Goal: Task Accomplishment & Management: Use online tool/utility

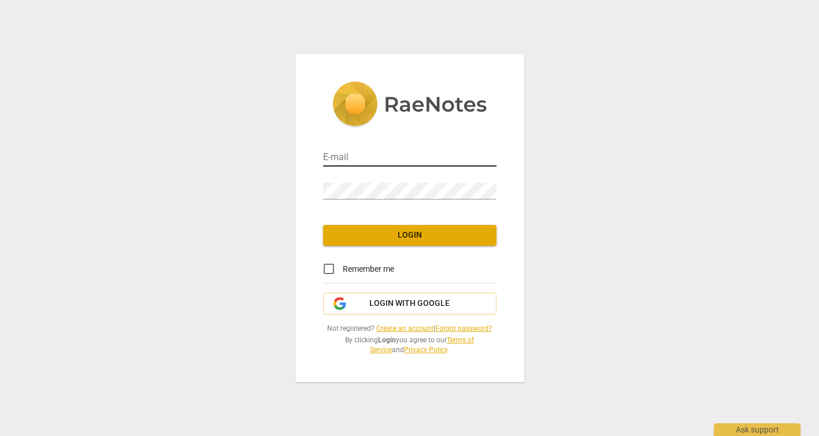
click at [384, 156] on input "email" at bounding box center [409, 158] width 173 height 17
type input "lawlordamian@gmail.com"
click at [418, 234] on span "Login" at bounding box center [410, 236] width 155 height 12
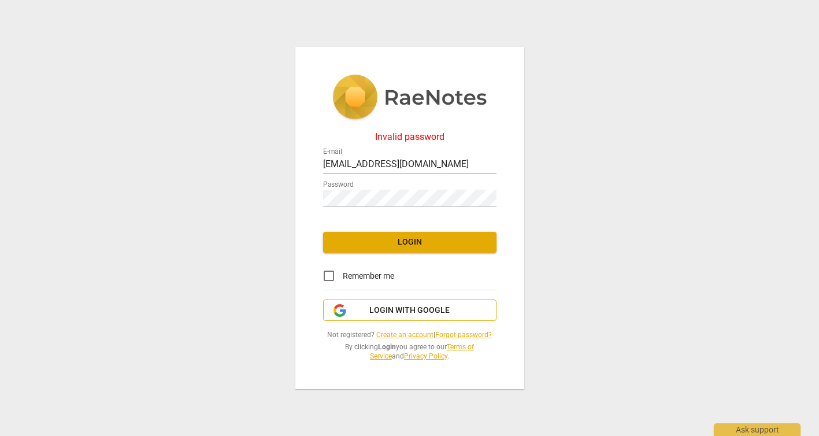
click at [408, 313] on span "Login with Google" at bounding box center [410, 311] width 80 height 12
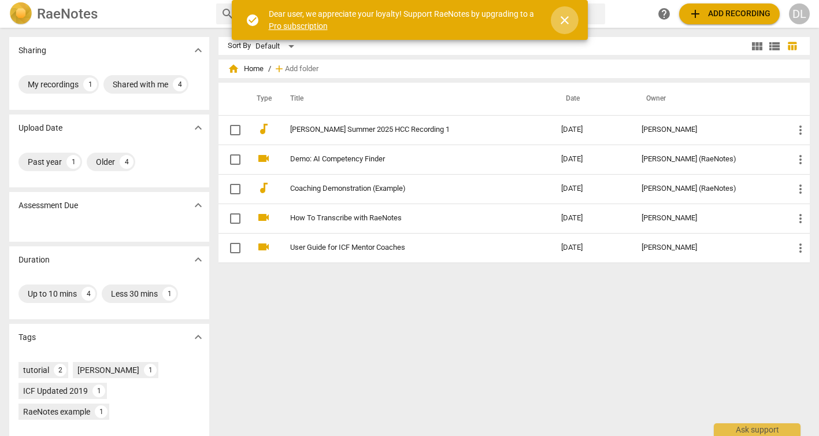
click at [565, 25] on span "close" at bounding box center [565, 20] width 14 height 14
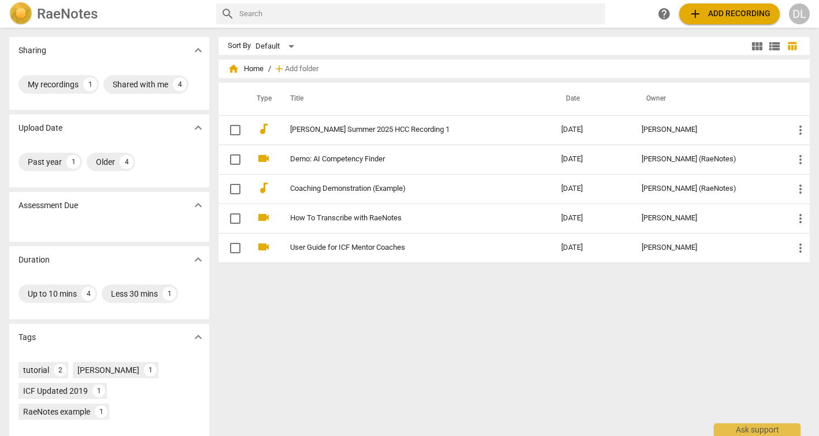
click at [748, 12] on span "add Add recording" at bounding box center [730, 14] width 82 height 14
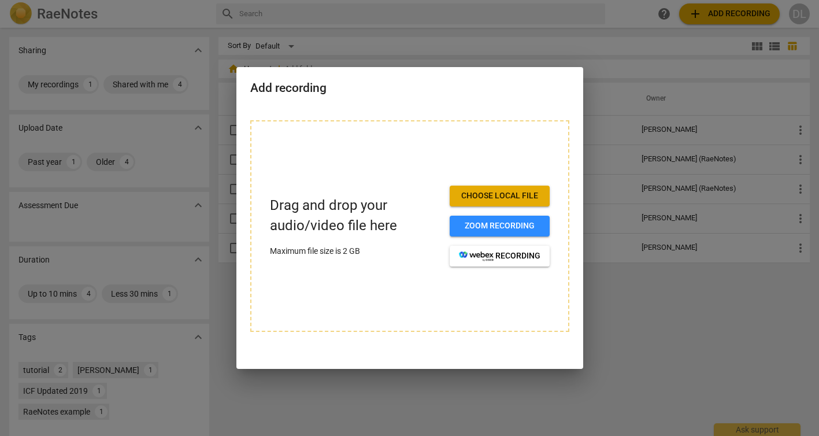
click at [496, 190] on span "Choose local file" at bounding box center [500, 196] width 82 height 12
drag, startPoint x: 479, startPoint y: 82, endPoint x: 490, endPoint y: 130, distance: 49.2
click at [490, 128] on div "Add recording Drag and drop your audio/video file here Maximum file size is 2 G…" at bounding box center [410, 218] width 347 height 302
click at [477, 84] on h2 "Add recording" at bounding box center [409, 88] width 319 height 14
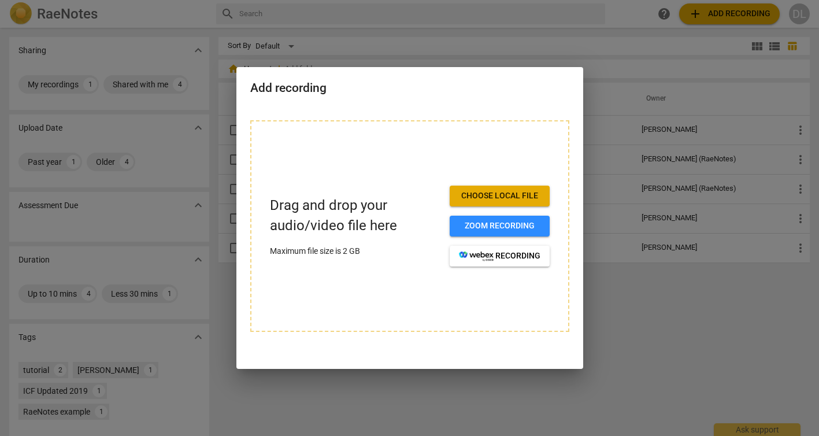
drag, startPoint x: 555, startPoint y: 82, endPoint x: 563, endPoint y: 162, distance: 80.8
click at [563, 162] on div "Add recording Drag and drop your audio/video file here Maximum file size is 2 G…" at bounding box center [410, 218] width 347 height 302
click at [563, 85] on h2 "Add recording" at bounding box center [409, 88] width 319 height 14
click at [525, 195] on span "Choose local file" at bounding box center [500, 196] width 82 height 12
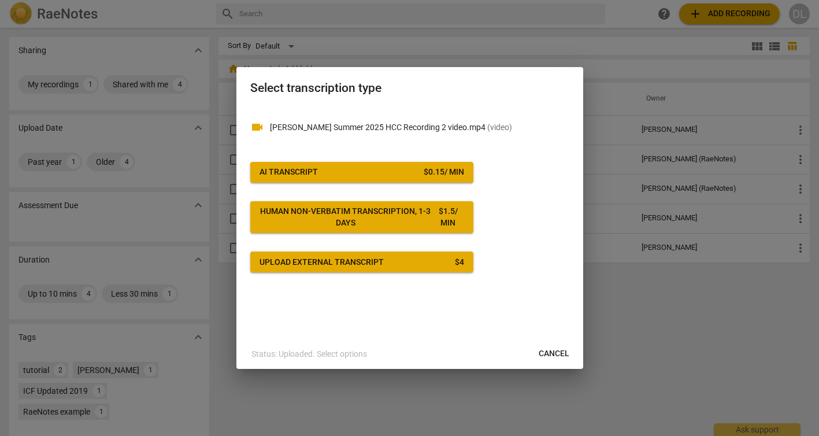
click at [327, 169] on span "AI Transcript $ 0.15 / min" at bounding box center [362, 173] width 205 height 12
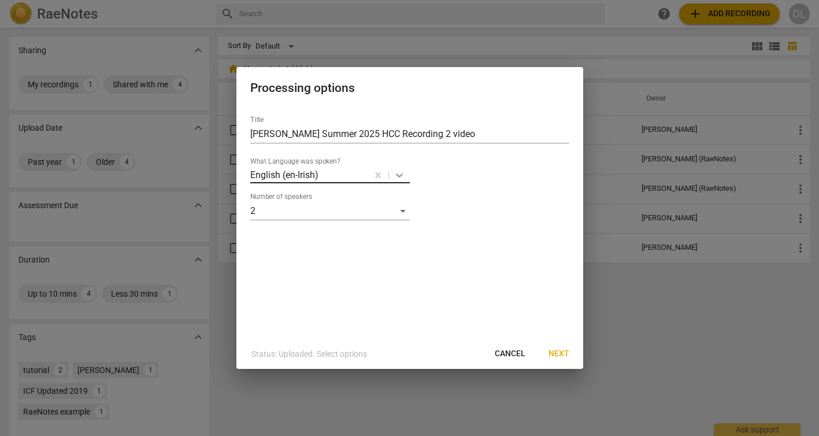
click at [398, 173] on icon at bounding box center [400, 175] width 12 height 12
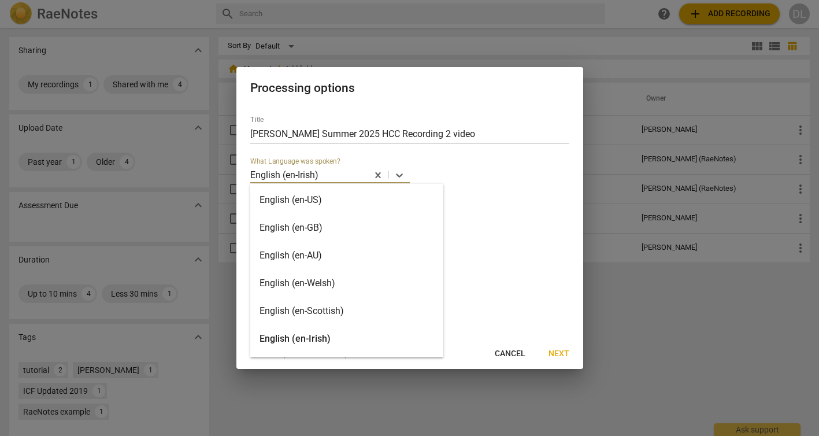
click at [382, 202] on div "English (en-US)" at bounding box center [346, 200] width 193 height 28
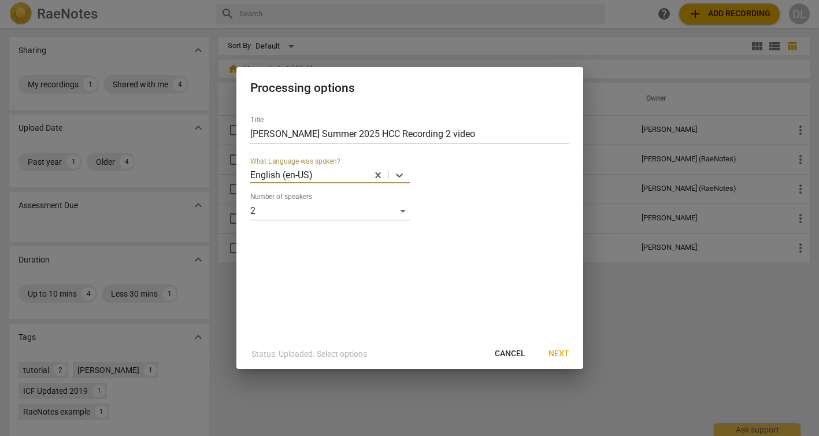
click at [557, 354] on span "Next" at bounding box center [559, 354] width 21 height 12
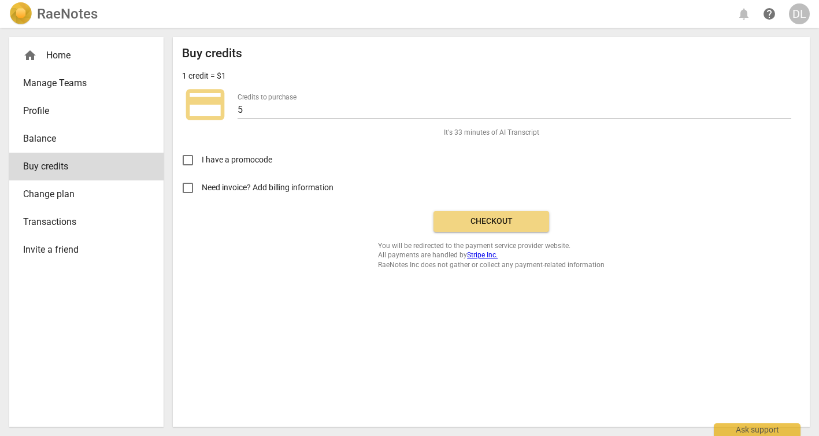
click at [500, 219] on span "Checkout" at bounding box center [491, 222] width 97 height 12
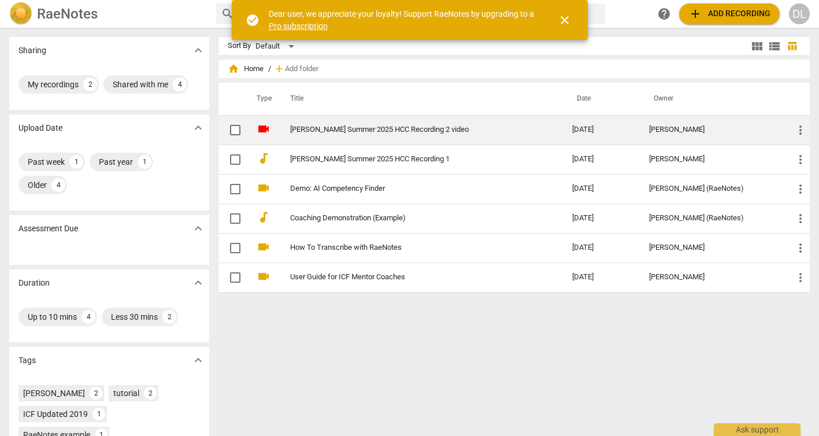
click at [232, 131] on input "checkbox" at bounding box center [235, 130] width 24 height 14
checkbox input "false"
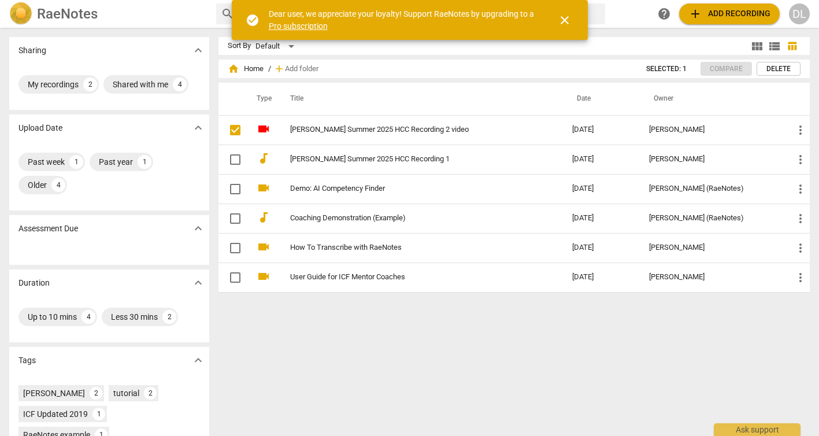
click at [571, 20] on span "close" at bounding box center [565, 20] width 28 height 14
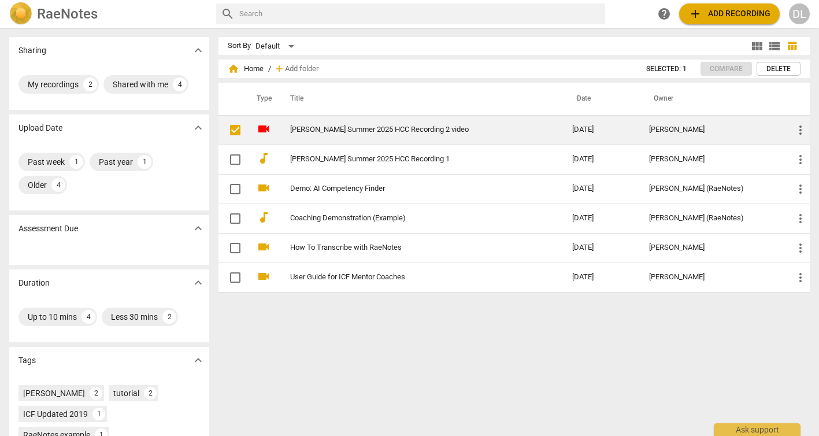
click at [437, 128] on link "[PERSON_NAME] Summer 2025 HCC Recording 2 video" at bounding box center [410, 129] width 241 height 9
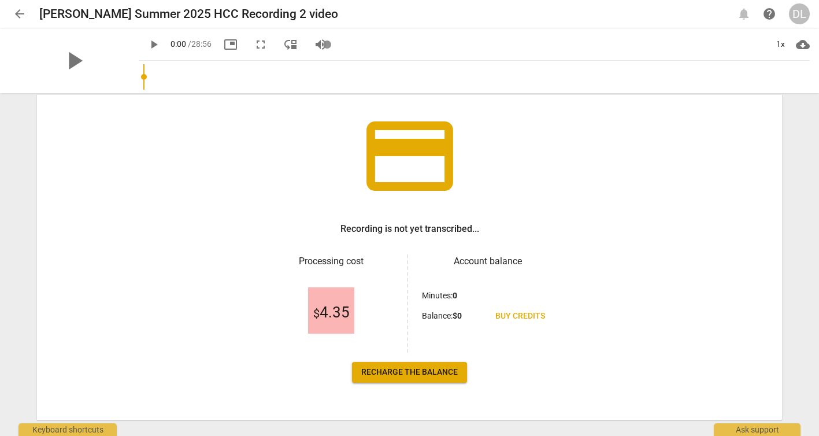
scroll to position [86, 0]
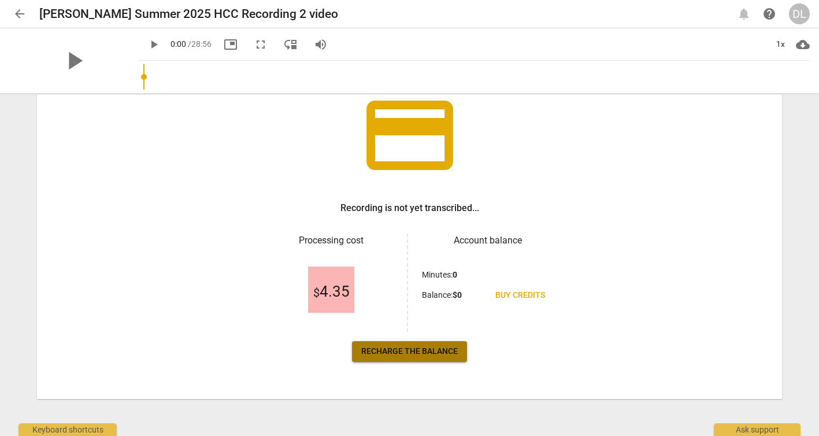
click at [423, 351] on span "Recharge the balance" at bounding box center [409, 352] width 97 height 12
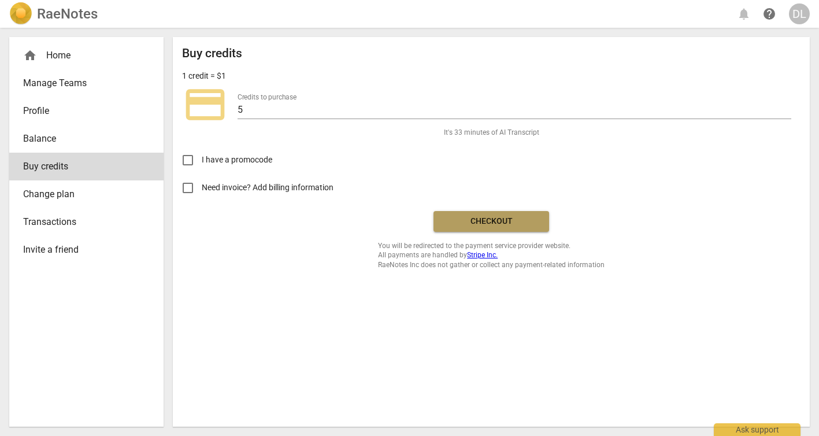
click at [505, 216] on span "Checkout" at bounding box center [491, 222] width 97 height 12
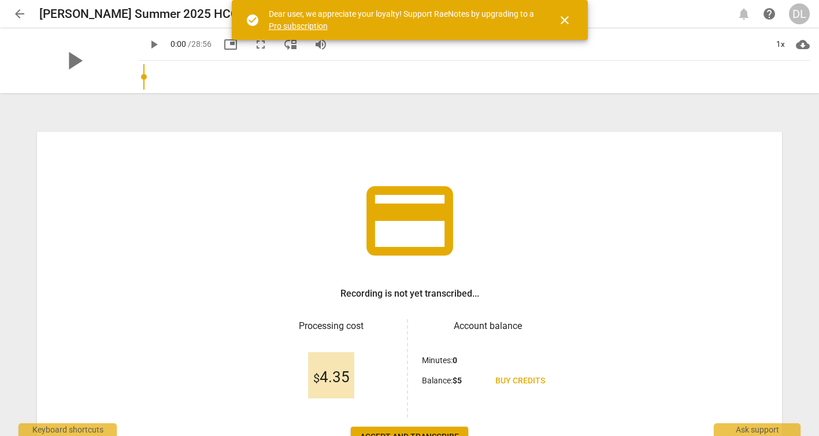
scroll to position [43, 0]
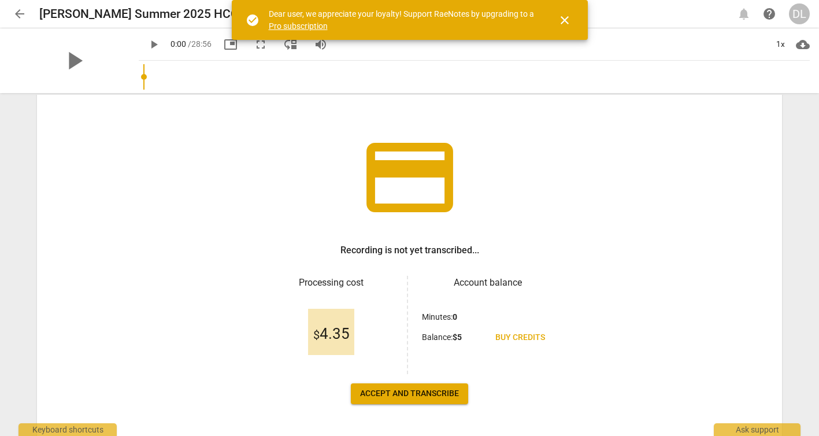
click at [415, 392] on span "Accept and transcribe" at bounding box center [409, 394] width 99 height 12
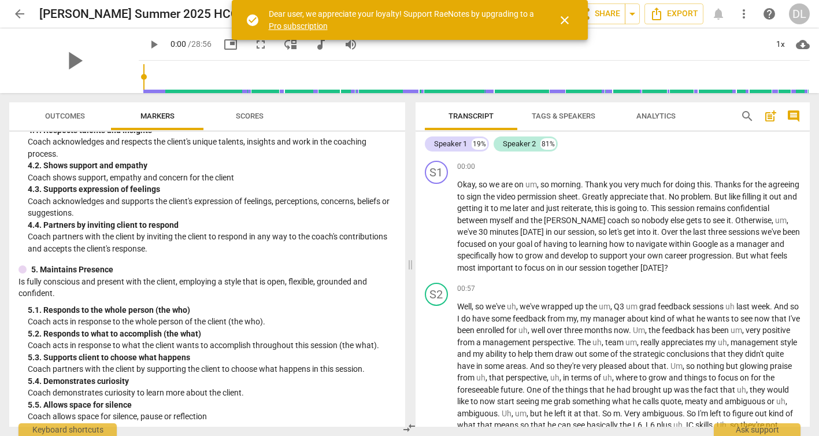
scroll to position [0, 0]
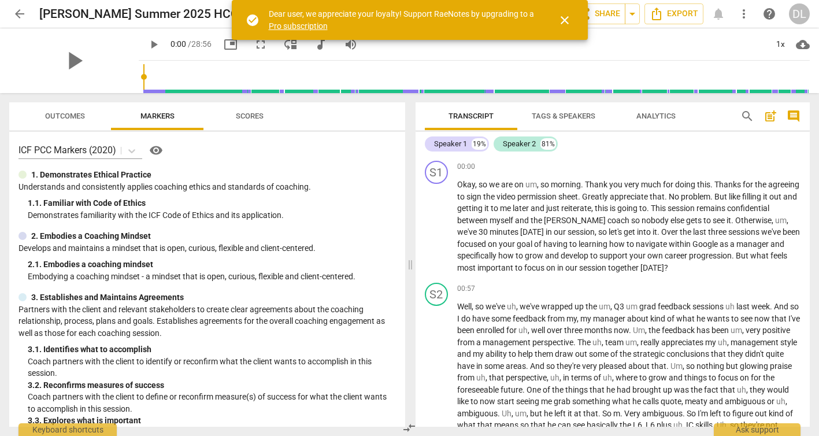
click at [562, 22] on span "close" at bounding box center [565, 20] width 14 height 14
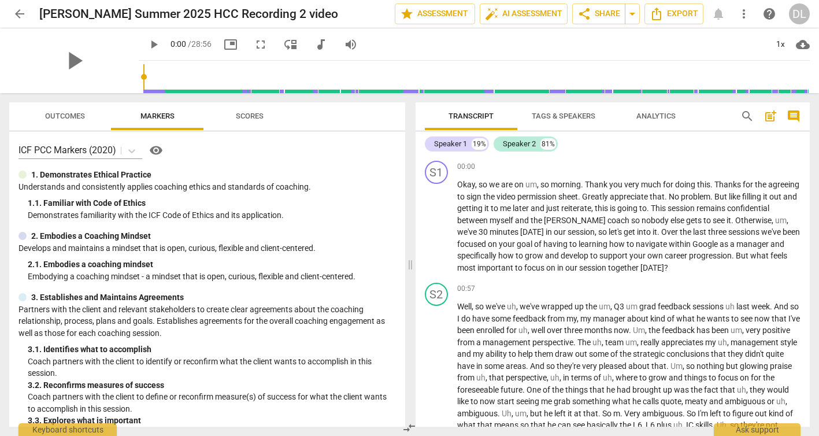
click at [659, 116] on span "Analytics" at bounding box center [656, 116] width 39 height 9
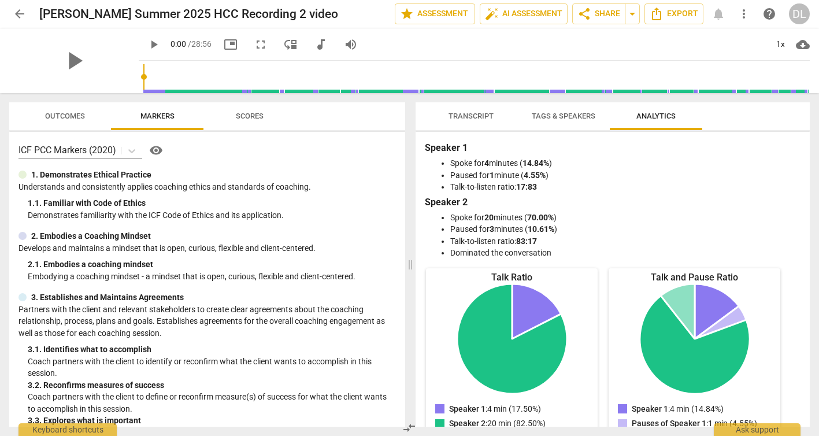
click at [471, 113] on span "Transcript" at bounding box center [471, 116] width 45 height 9
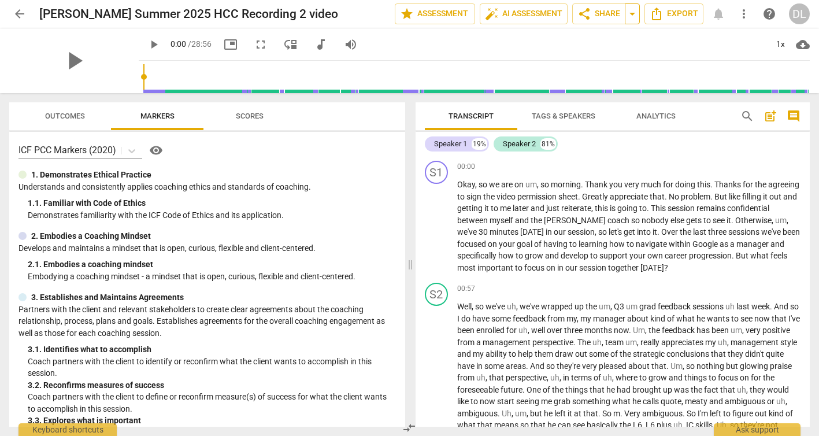
click at [632, 14] on span "arrow_drop_down" at bounding box center [633, 14] width 14 height 14
click at [744, 18] on span "more_vert" at bounding box center [744, 14] width 14 height 14
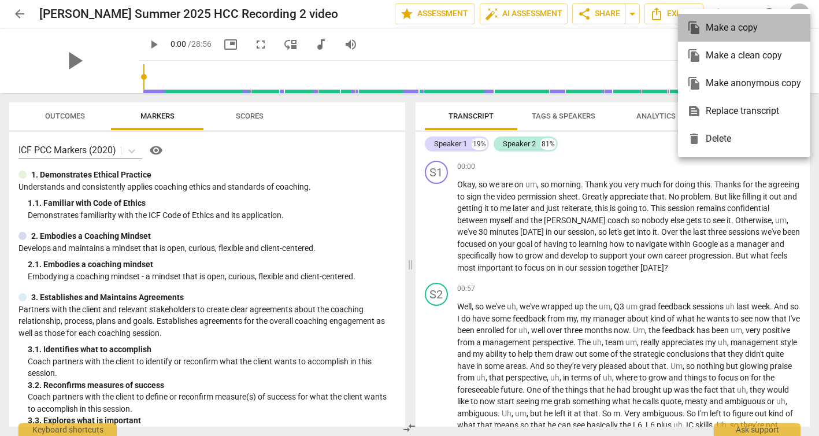
click at [744, 27] on div "file_copy Make a copy" at bounding box center [745, 28] width 114 height 28
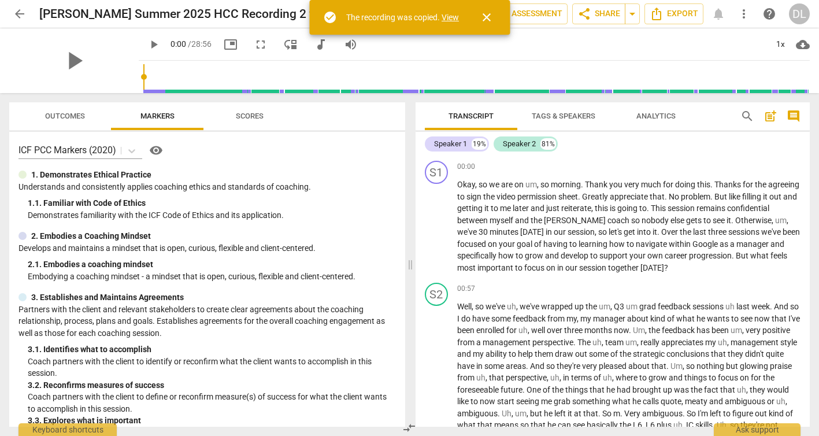
click at [485, 19] on span "close" at bounding box center [487, 17] width 14 height 14
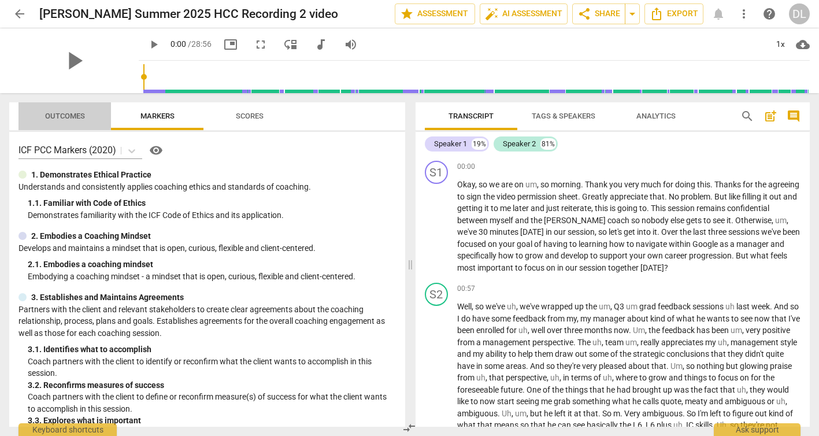
click at [58, 114] on span "Outcomes" at bounding box center [65, 116] width 40 height 9
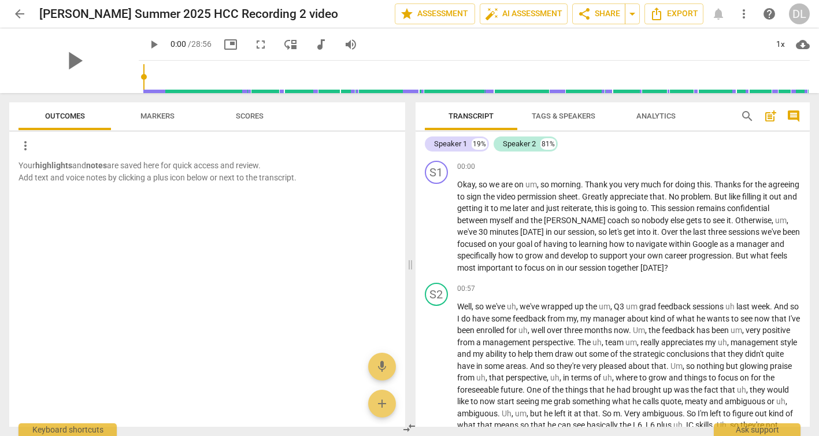
click at [144, 119] on span "Markers" at bounding box center [158, 116] width 34 height 9
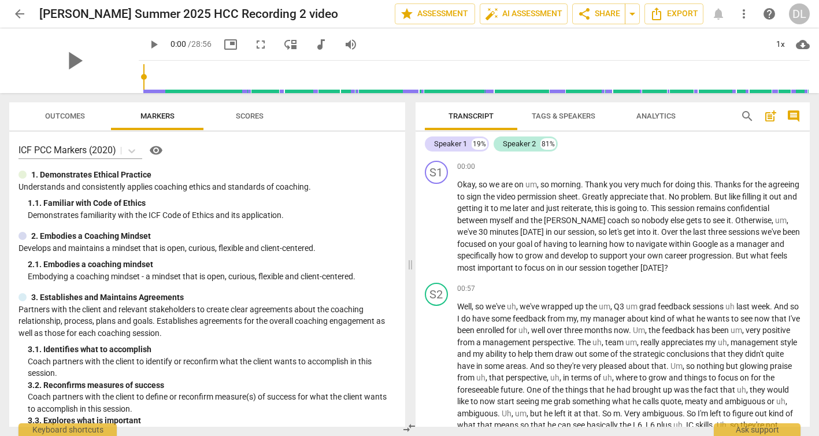
click at [442, 44] on div "play_arrow 0:00 / 28:56 picture_in_picture fullscreen move_down audiotrack volu…" at bounding box center [474, 44] width 671 height 32
click at [769, 14] on span "help" at bounding box center [770, 14] width 14 height 14
click at [674, 14] on span "Export" at bounding box center [674, 14] width 49 height 14
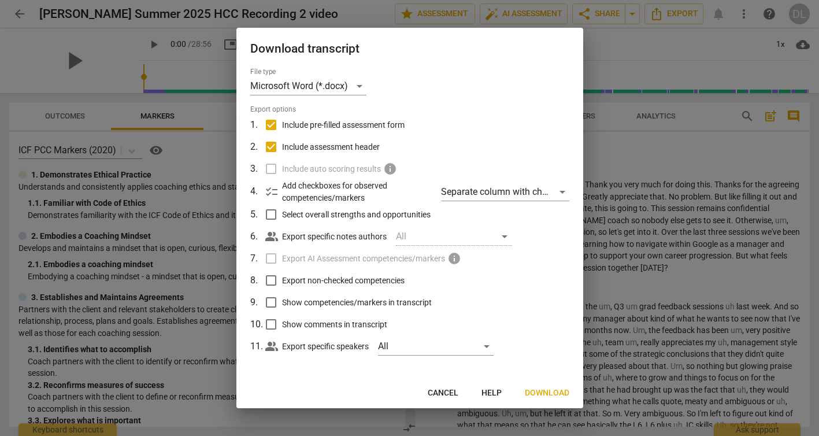
scroll to position [2, 0]
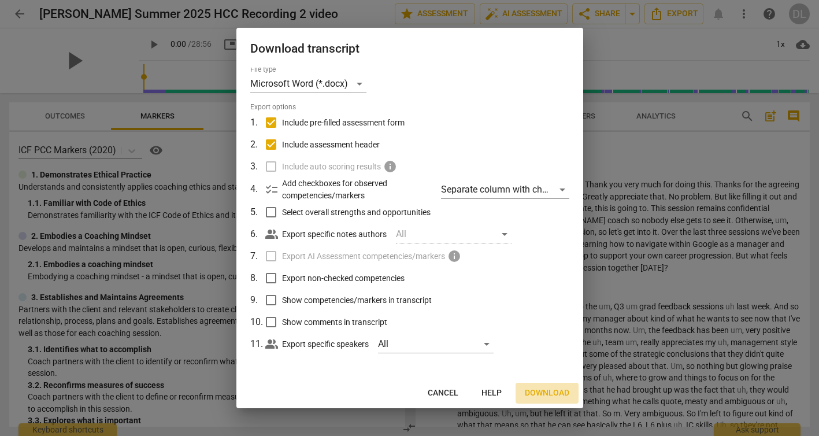
click at [549, 391] on span "Download" at bounding box center [547, 393] width 45 height 12
